Goal: Find specific page/section: Find specific page/section

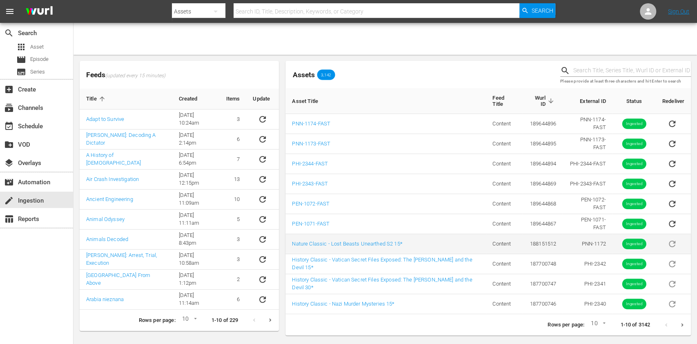
click at [411, 243] on td "Nature Classic - Lost Beasts Unearthed S2 15*" at bounding box center [385, 244] width 200 height 20
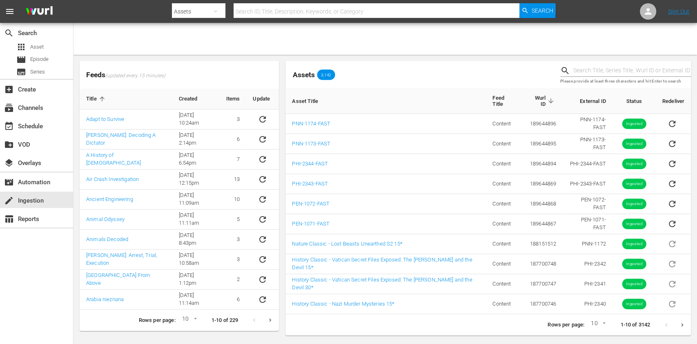
click at [47, 287] on div "search Search apps Asset movie Episode subtitles Series add_box Create subscrip…" at bounding box center [36, 195] width 73 height 344
click at [40, 15] on img at bounding box center [39, 11] width 39 height 19
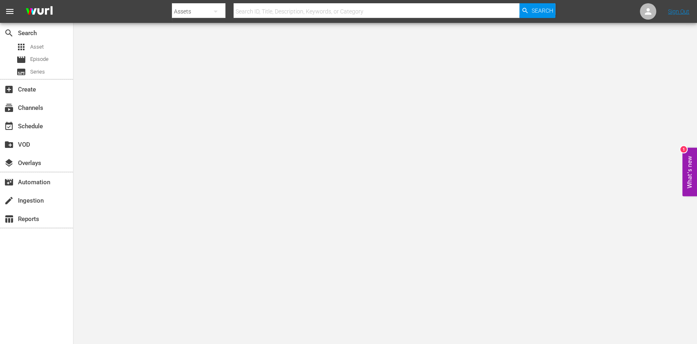
click at [440, 147] on body "menu Search By Assets Search ID, Title, Description, Keywords, or Category Sear…" at bounding box center [348, 172] width 697 height 344
